Goal: Ask a question

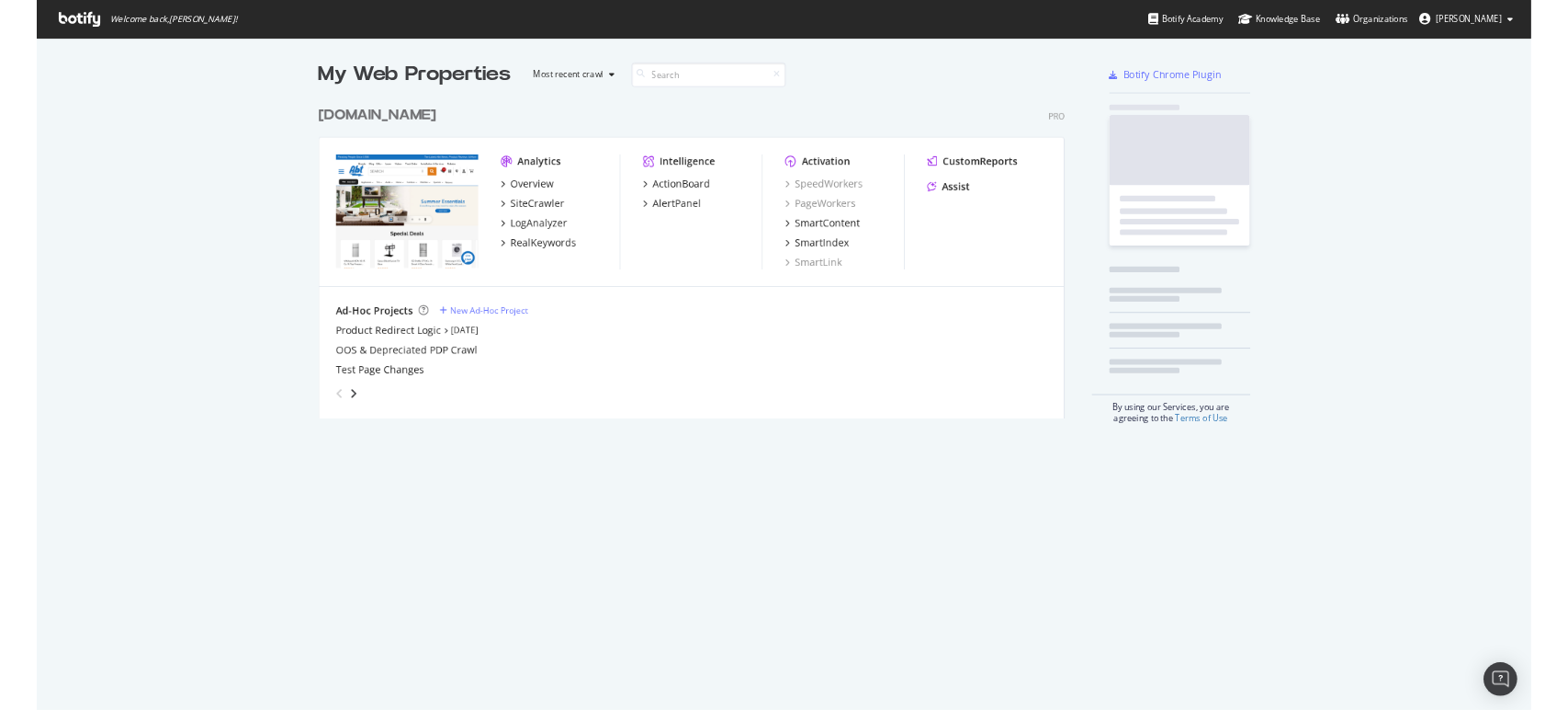
scroll to position [416, 977]
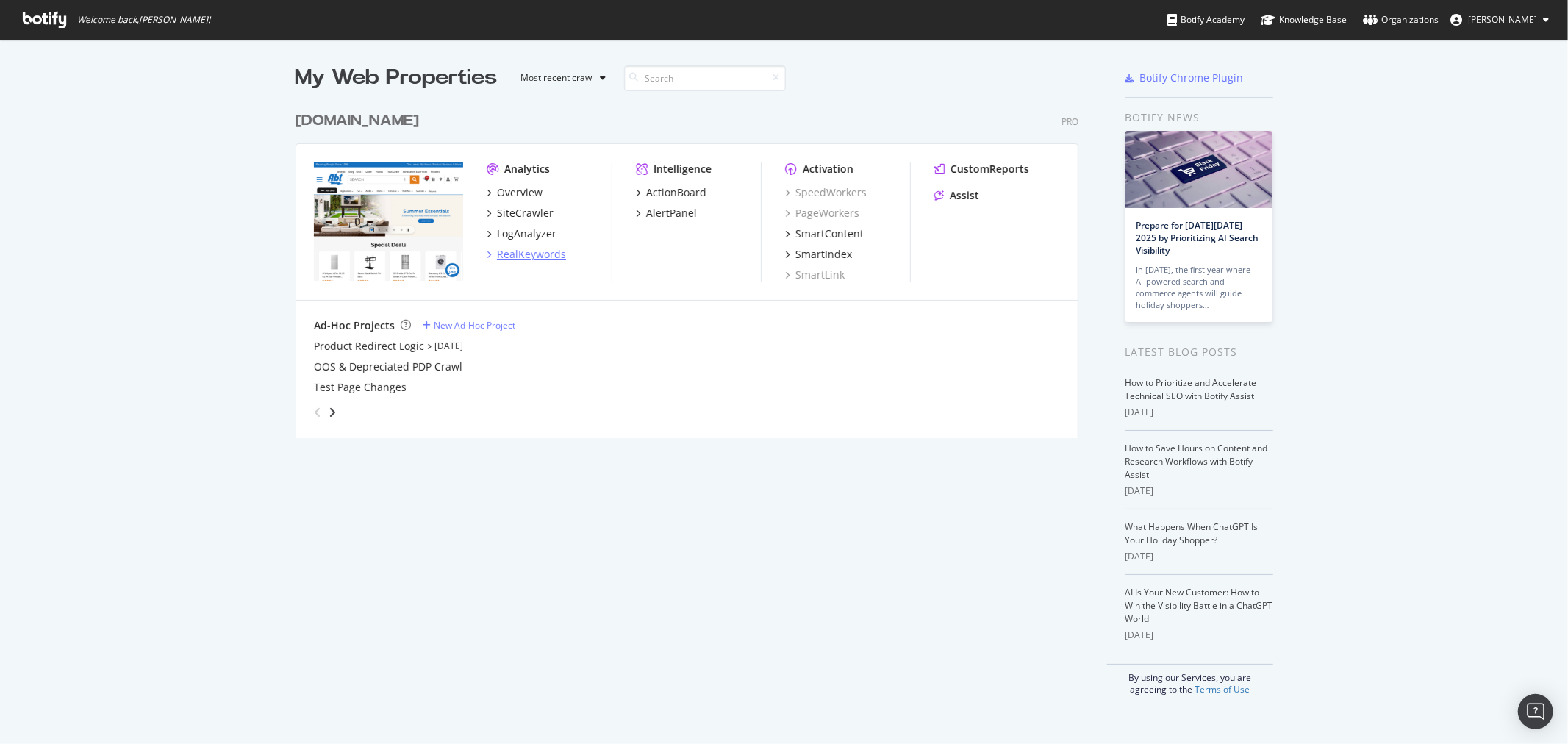
click at [515, 255] on div "RealKeywords" at bounding box center [531, 254] width 69 height 15
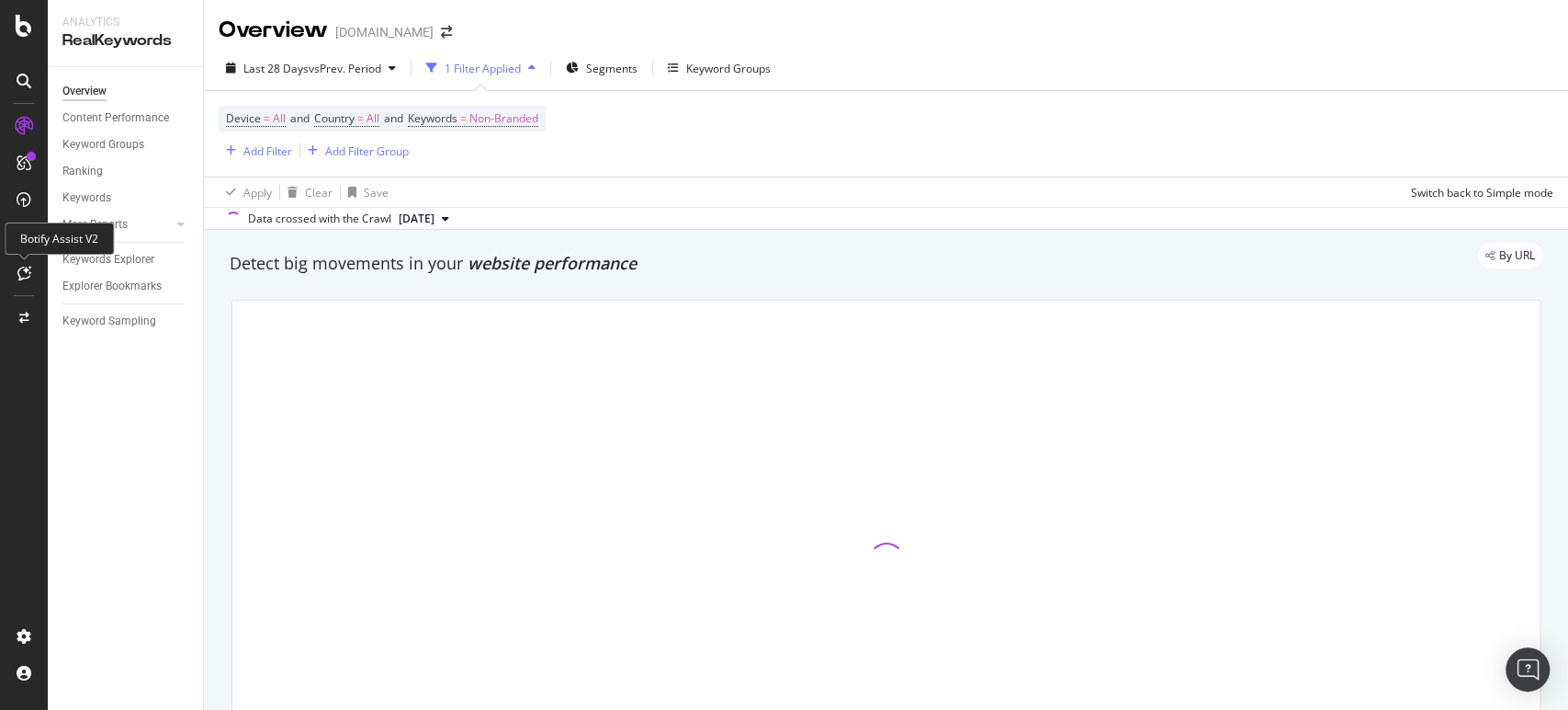
click at [23, 266] on icon at bounding box center [24, 272] width 14 height 15
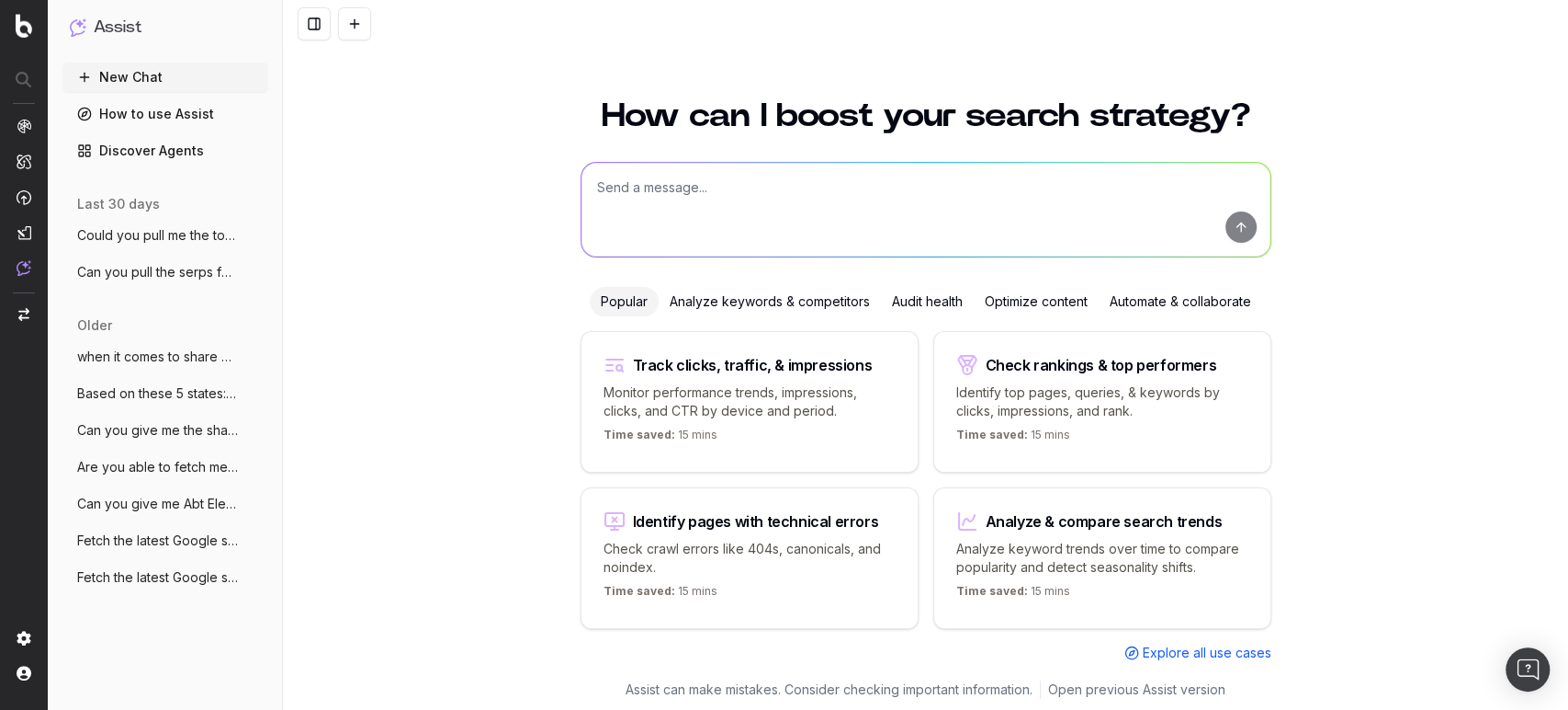
scroll to position [3, 0]
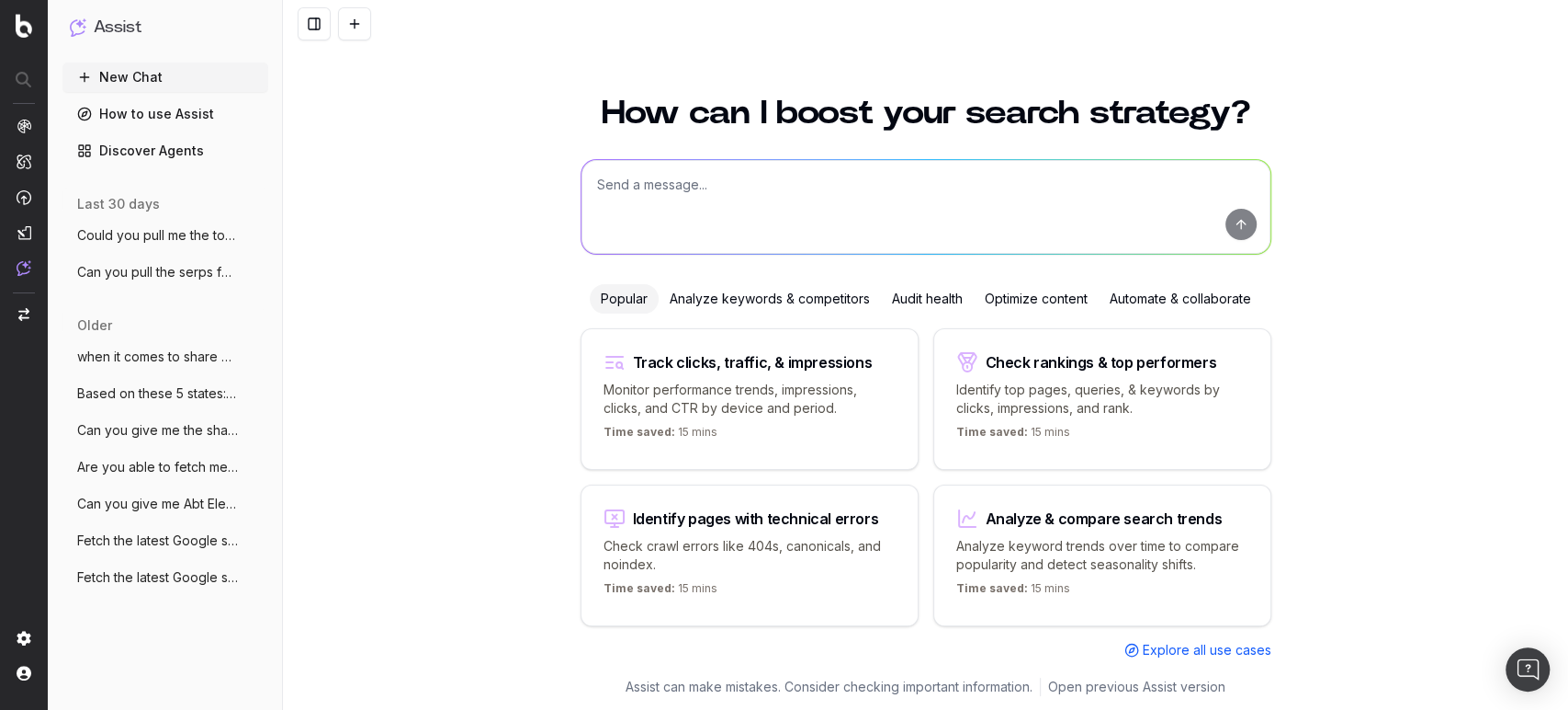
click at [676, 187] on textarea at bounding box center [925, 206] width 689 height 93
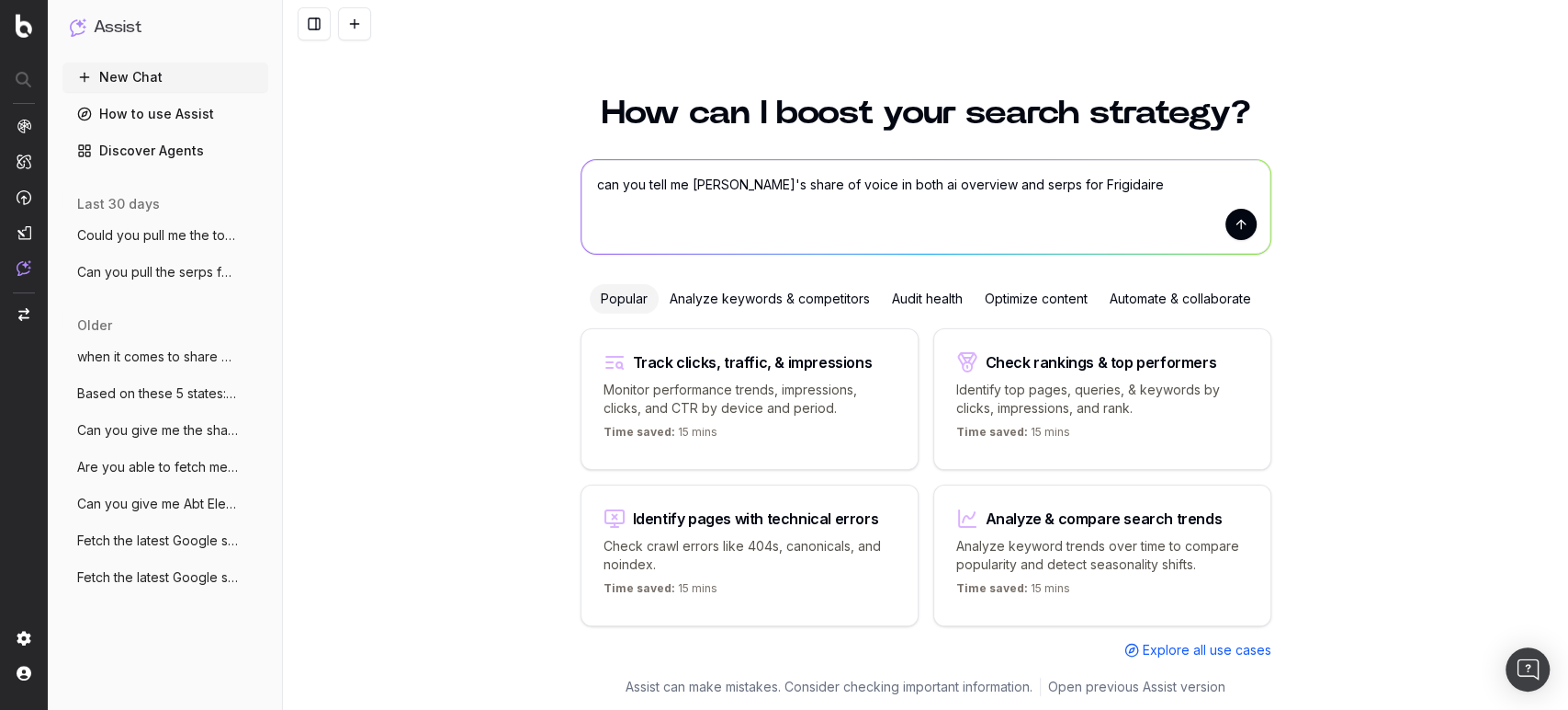
click at [1094, 199] on textarea "can you tell me [PERSON_NAME]'s share of voice in both ai overview and serps fo…" at bounding box center [925, 206] width 689 height 93
click at [977, 180] on textarea "can you tell me [PERSON_NAME]'s share of voice in both ai overview and seeps fo…" at bounding box center [925, 206] width 689 height 93
click at [1150, 171] on textarea "can you tell me [PERSON_NAME]'s share of voice in both ai overview and sers for…" at bounding box center [925, 206] width 689 height 93
type textarea "can you tell me [PERSON_NAME]'s share of voice in both ai overview and sers for…"
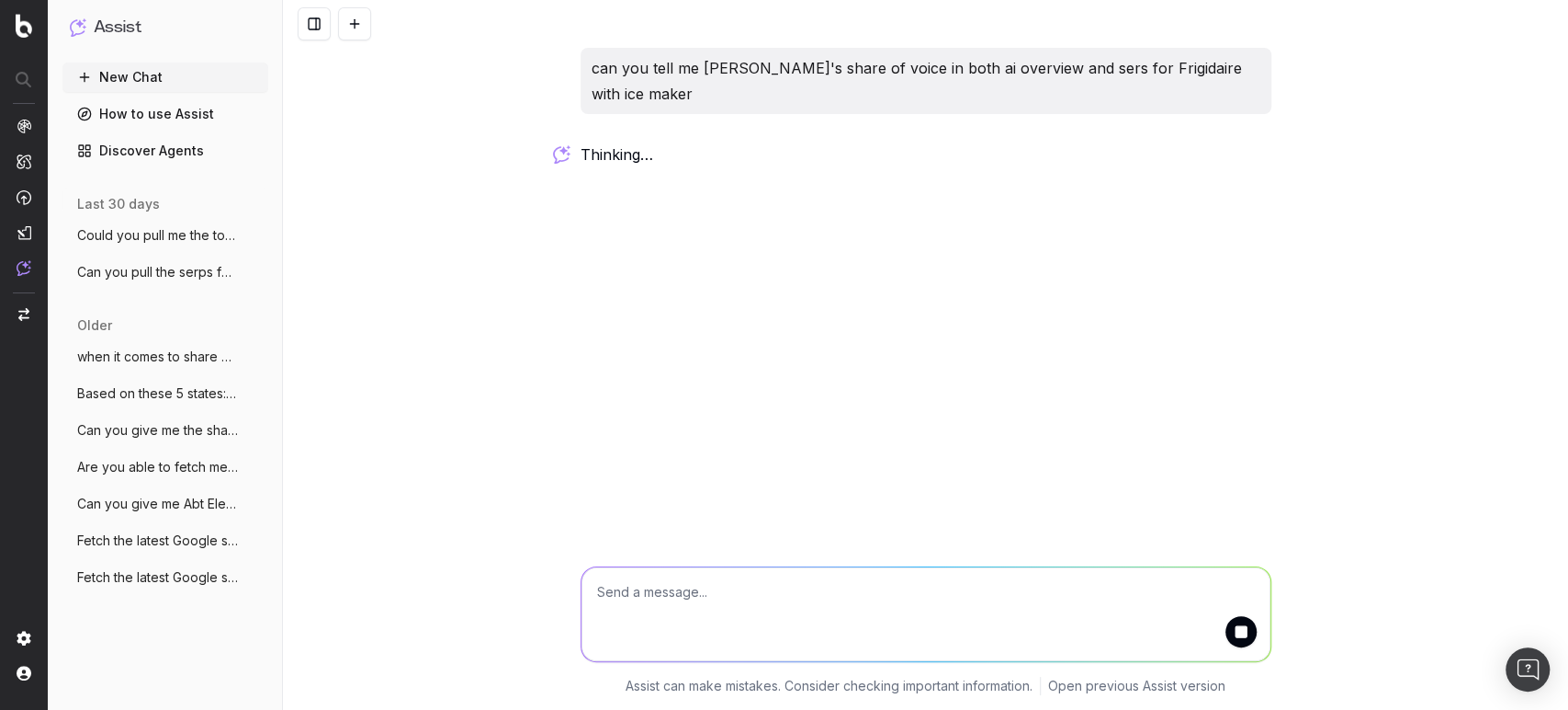
scroll to position [0, 0]
